Goal: Transaction & Acquisition: Obtain resource

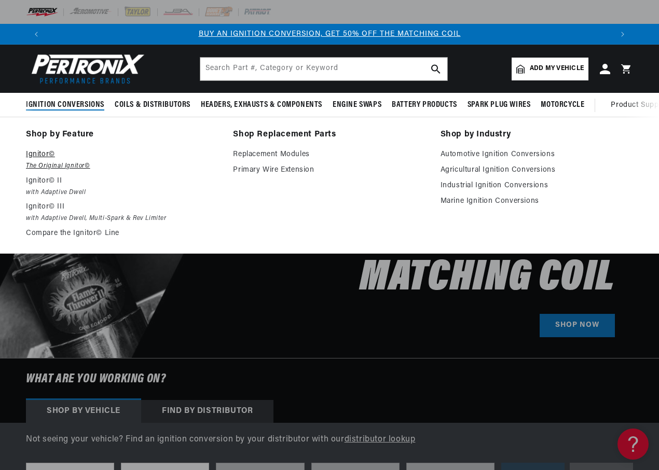
drag, startPoint x: 53, startPoint y: 140, endPoint x: 48, endPoint y: 159, distance: 19.3
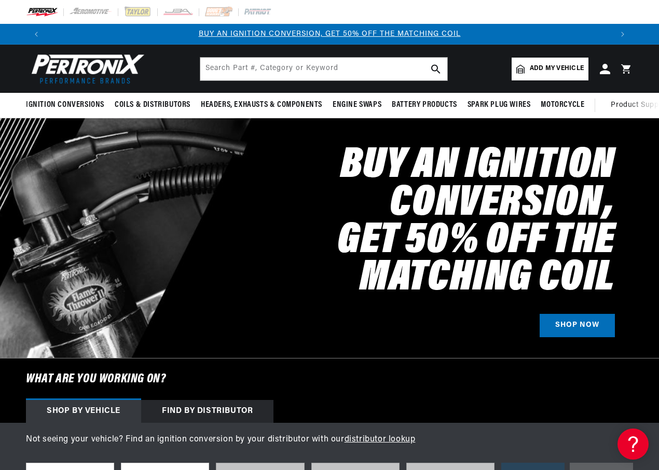
drag, startPoint x: 48, startPoint y: 159, endPoint x: 278, endPoint y: 288, distance: 263.6
click at [278, 288] on h2 "Buy an Ignition Conversion, Get 50% off the Matching Coil" at bounding box center [393, 222] width 444 height 150
click at [548, 67] on span "Add my vehicle" at bounding box center [557, 69] width 54 height 10
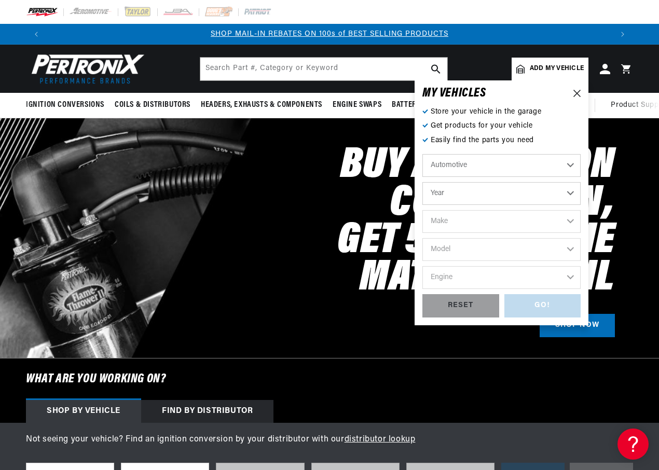
click at [474, 161] on select "Automotive Agricultural Industrial Marine Motorcycle" at bounding box center [502, 165] width 158 height 23
click at [423, 154] on select "Automotive Agricultural Industrial Marine Motorcycle" at bounding box center [502, 165] width 158 height 23
click at [464, 187] on select "Year [DATE] 2021 2020 2019 2018 2017 2016 2015 2014 2013 2012 2011 2010 2009 20…" at bounding box center [502, 193] width 158 height 23
select select "1975"
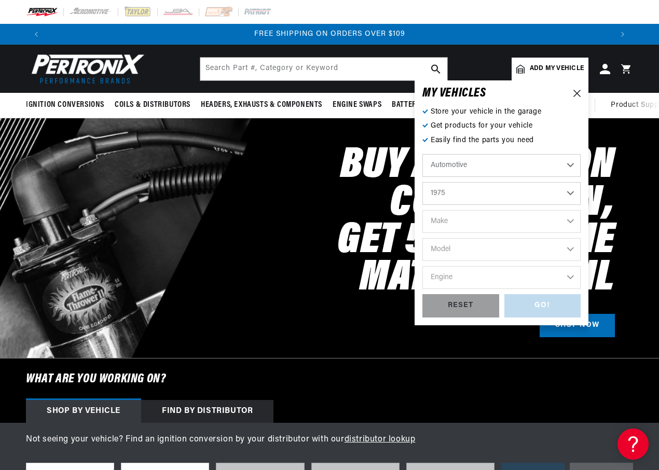
click at [423, 182] on select "Year [DATE] 2021 2020 2019 2018 2017 2016 2015 2014 2013 2012 2011 2010 2009 20…" at bounding box center [502, 193] width 158 height 23
select select "1975"
click at [484, 221] on select "Make Alfa Romeo American Motors Audi [GEOGRAPHIC_DATA] BMW Buick Cadillac Check…" at bounding box center [502, 221] width 158 height 23
select select "Toyota"
click at [423, 210] on select "Make Alfa Romeo American Motors Audi [GEOGRAPHIC_DATA] BMW Buick Cadillac Check…" at bounding box center [502, 221] width 158 height 23
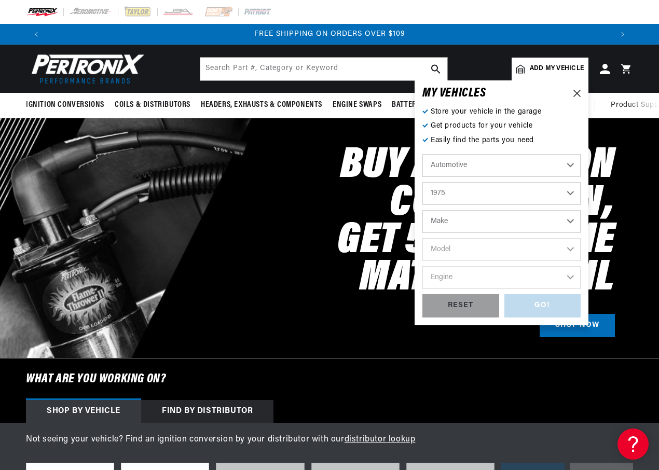
select select "Toyota"
click at [524, 249] on select "Model Celica Corolla Corona Land Cruiser Landcruiser [PERSON_NAME]" at bounding box center [502, 249] width 158 height 23
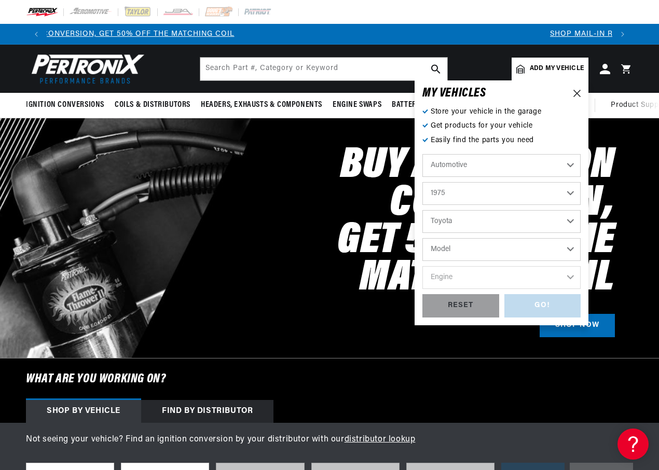
scroll to position [0, 0]
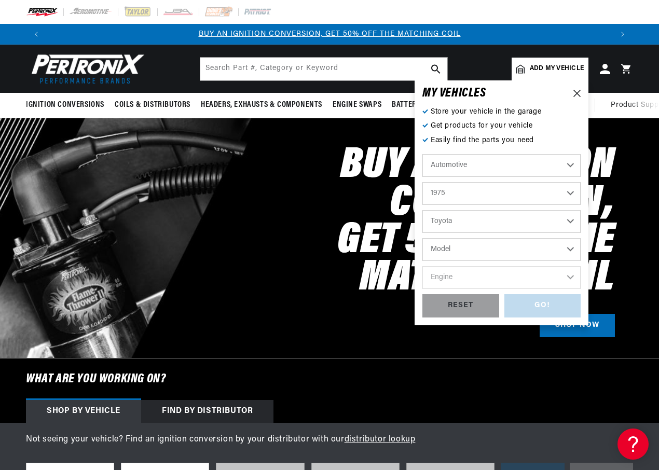
select select "Land-Cruiser"
click at [423, 238] on select "Model Celica Corolla Corona Land Cruiser Landcruiser [PERSON_NAME]" at bounding box center [502, 249] width 158 height 23
select select "Land-Cruiser"
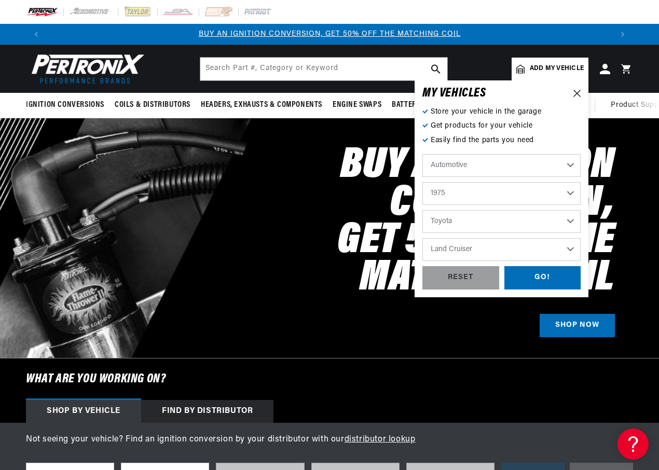
click at [472, 243] on select "Celica Corolla Corona Land Cruiser Landcruiser [PERSON_NAME]" at bounding box center [502, 249] width 158 height 23
click at [423, 238] on select "Celica Corolla Corona Land Cruiser Landcruiser [PERSON_NAME]" at bounding box center [502, 249] width 158 height 23
click at [524, 279] on div "GO!" at bounding box center [543, 277] width 77 height 23
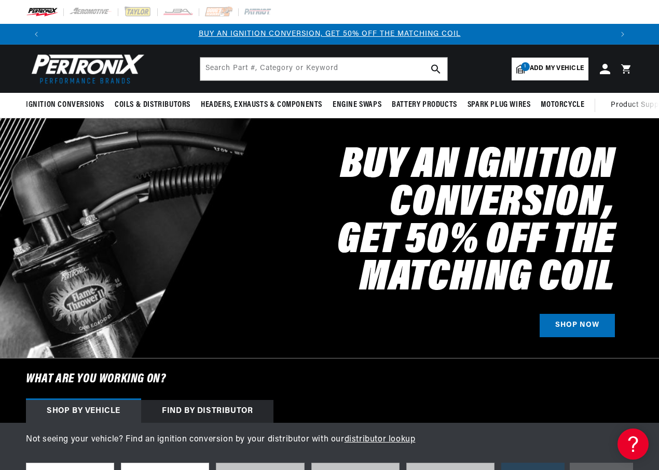
select select "1975"
select select "Toyota"
select select "Land-Cruiser"
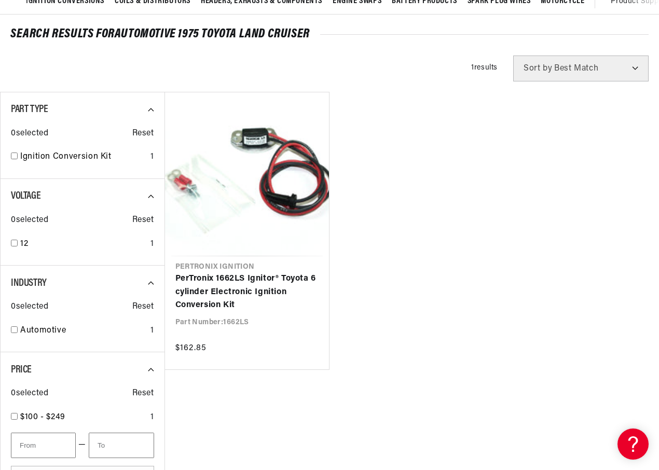
scroll to position [0, 566]
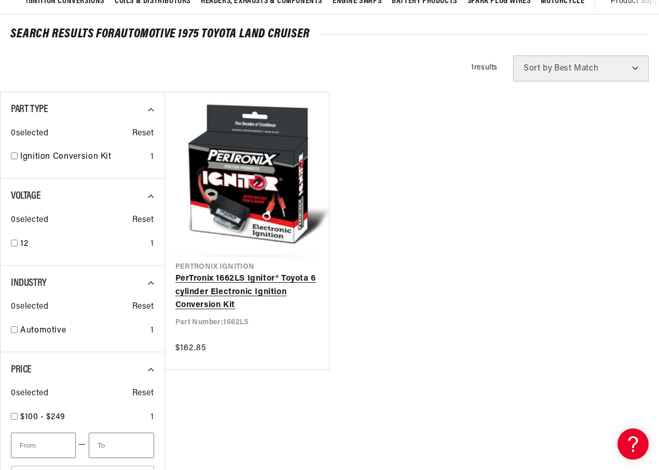
click at [298, 273] on link "PerTronix 1662LS Ignitor® Toyota 6 cylinder Electronic Ignition Conversion Kit" at bounding box center [247, 293] width 144 height 40
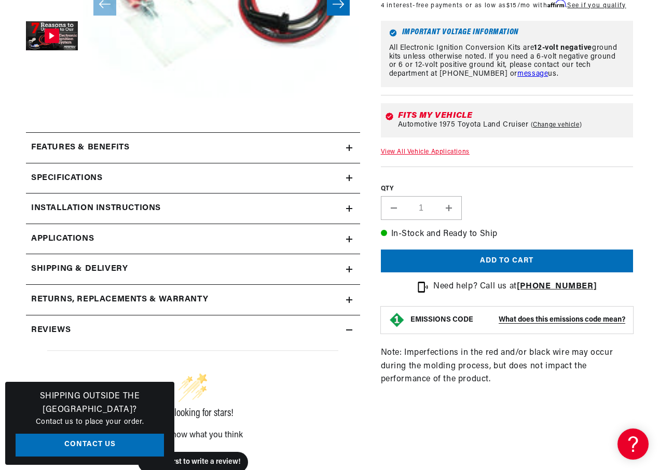
click at [145, 206] on h2 "Installation instructions" at bounding box center [96, 208] width 130 height 13
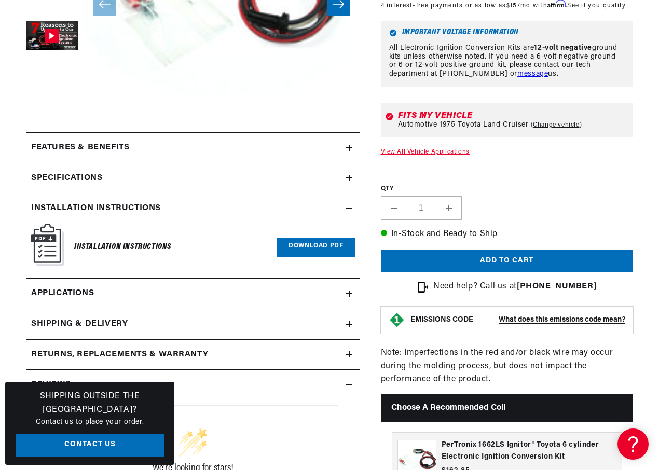
click at [337, 245] on link "Download PDF" at bounding box center [315, 247] width 77 height 19
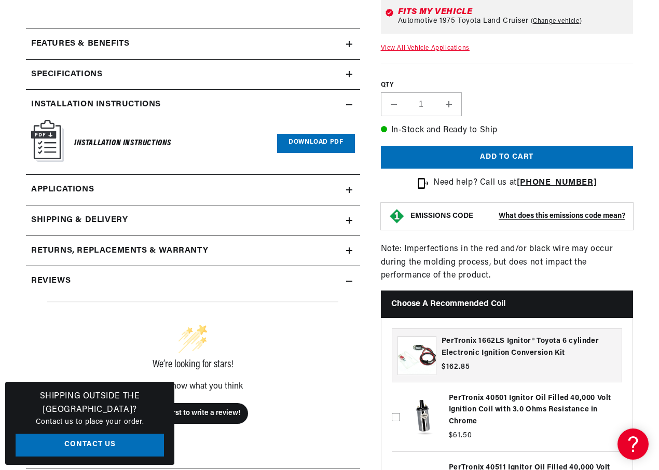
click at [156, 186] on link "Applications" at bounding box center [193, 190] width 334 height 31
